Goal: Task Accomplishment & Management: Manage account settings

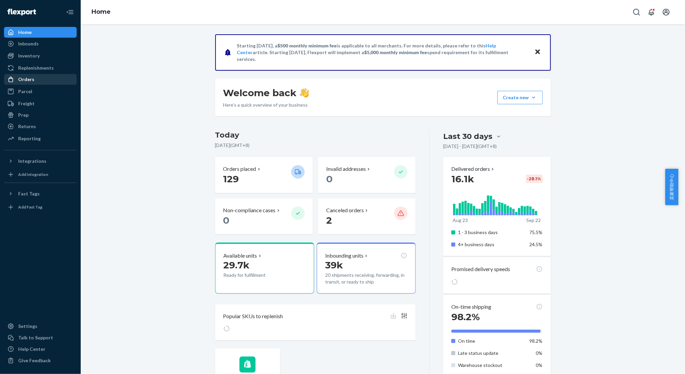
click at [54, 77] on div "Orders" at bounding box center [40, 79] width 71 height 9
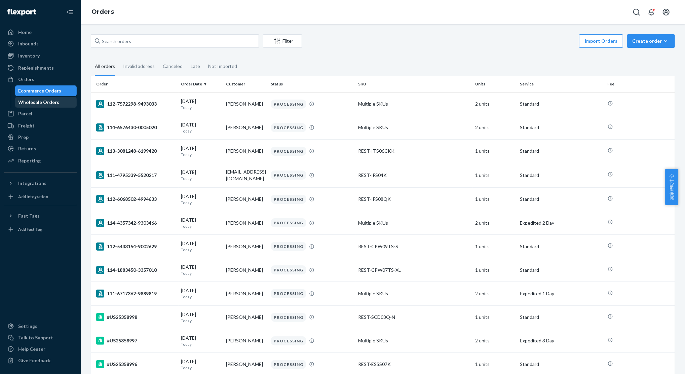
click at [55, 103] on div "Wholesale Orders" at bounding box center [39, 102] width 41 height 7
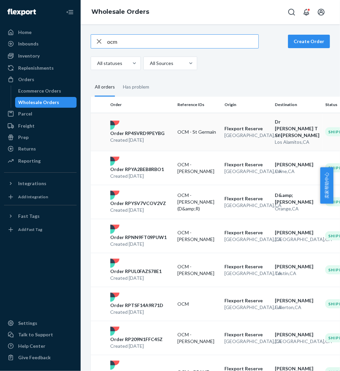
type input "ocm"
click at [170, 131] on div "Order RP4SVRD9PEYBG Created [DATE]" at bounding box center [141, 131] width 67 height 23
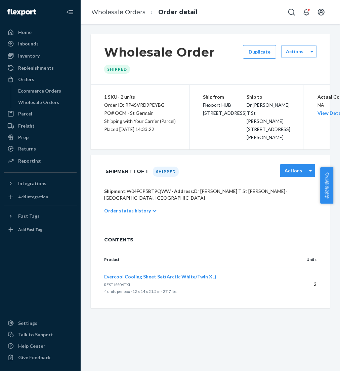
click at [288, 174] on label "Actions" at bounding box center [293, 170] width 17 height 7
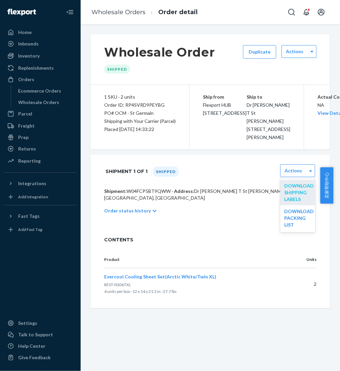
click at [292, 202] on link "Download Shipping Labels" at bounding box center [300, 192] width 30 height 19
